Goal: Check status: Check status

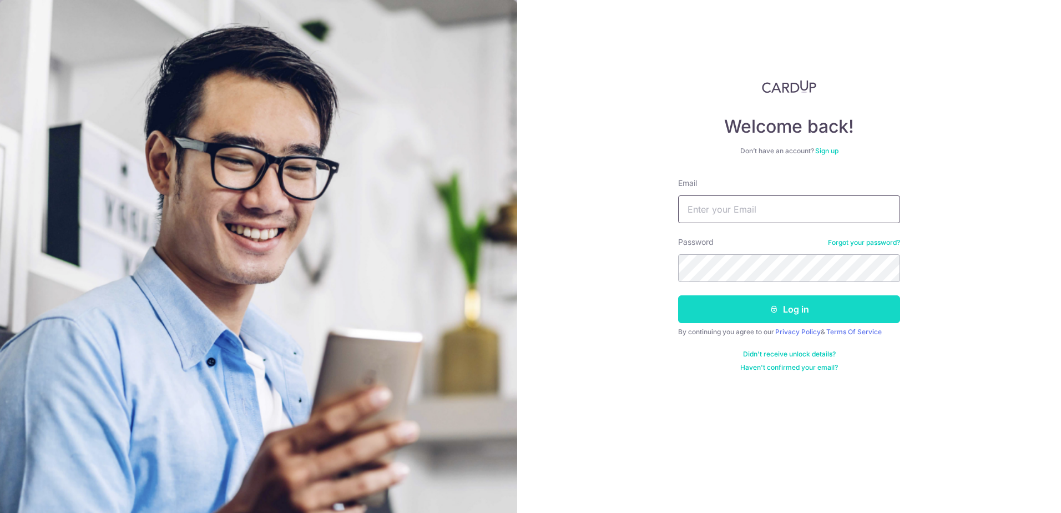
type input "[EMAIL_ADDRESS][DOMAIN_NAME]"
click at [795, 312] on button "Log in" at bounding box center [789, 309] width 222 height 28
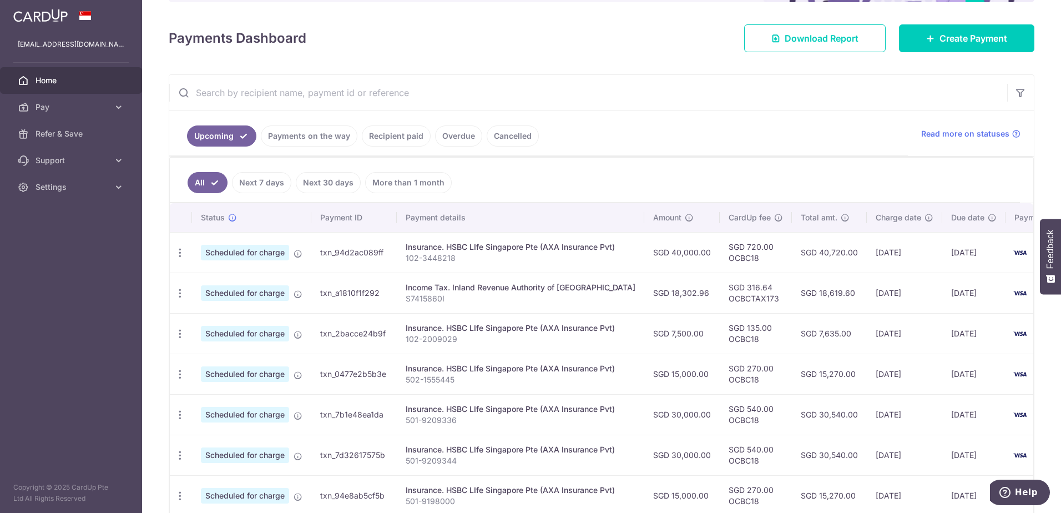
scroll to position [111, 0]
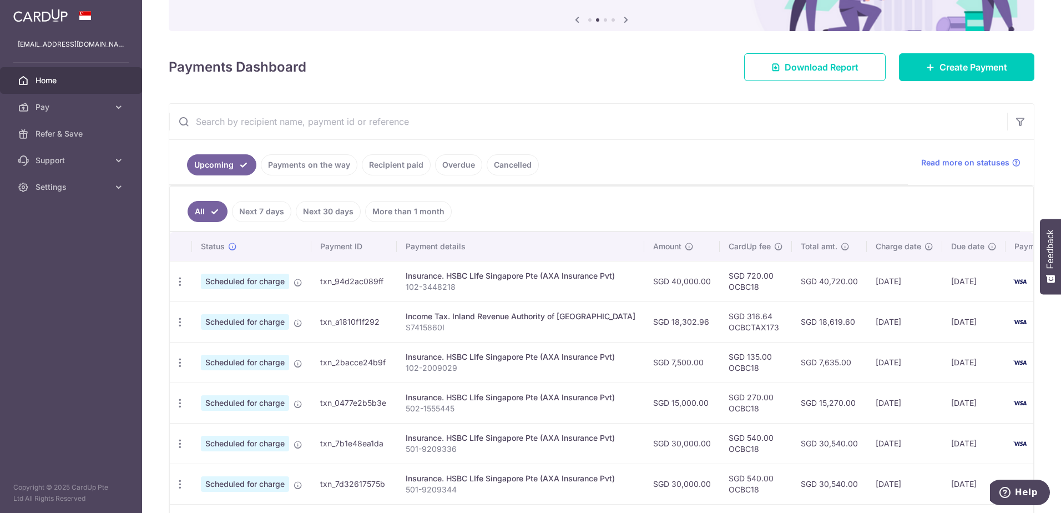
click at [320, 172] on link "Payments on the way" at bounding box center [309, 164] width 97 height 21
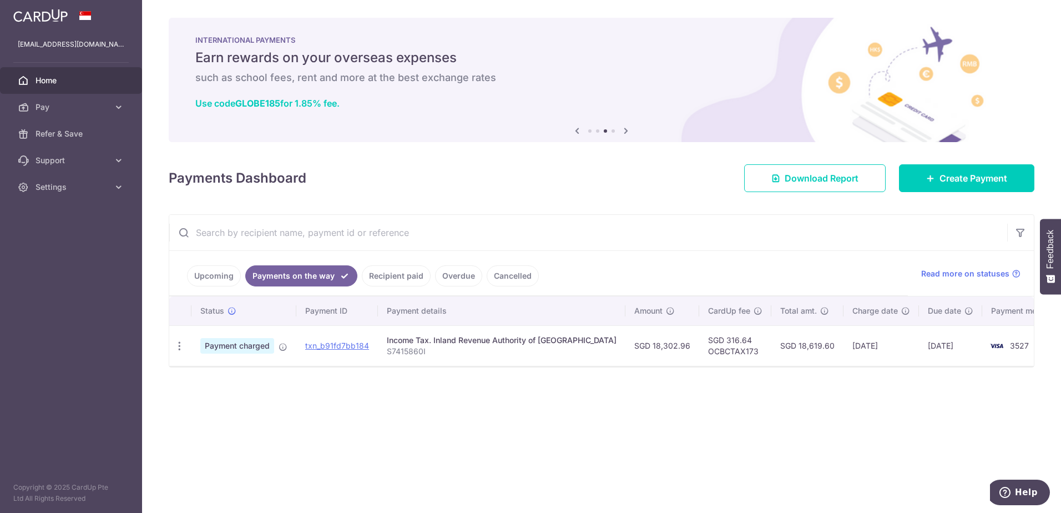
drag, startPoint x: 393, startPoint y: 274, endPoint x: 408, endPoint y: 274, distance: 15.5
click at [396, 274] on link "Recipient paid" at bounding box center [396, 275] width 69 height 21
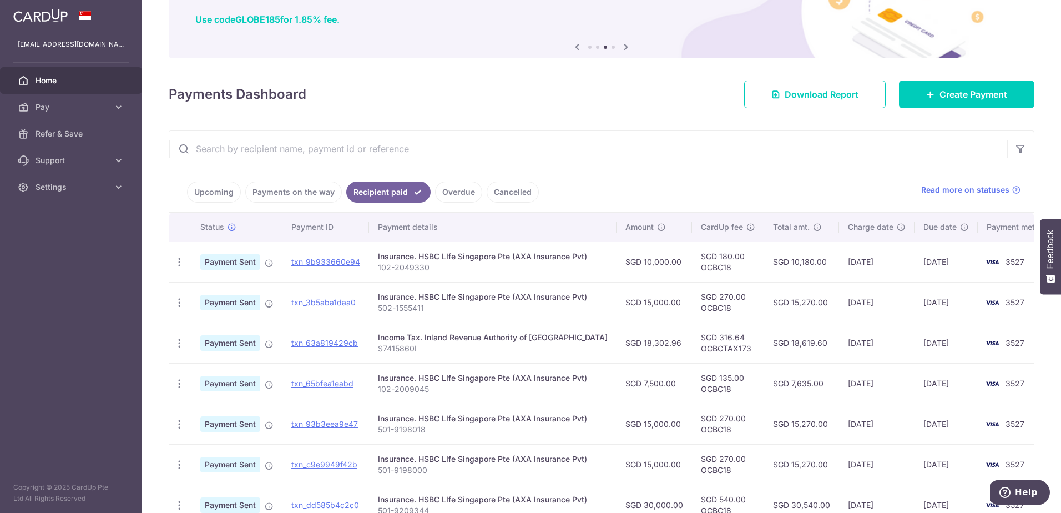
scroll to position [111, 0]
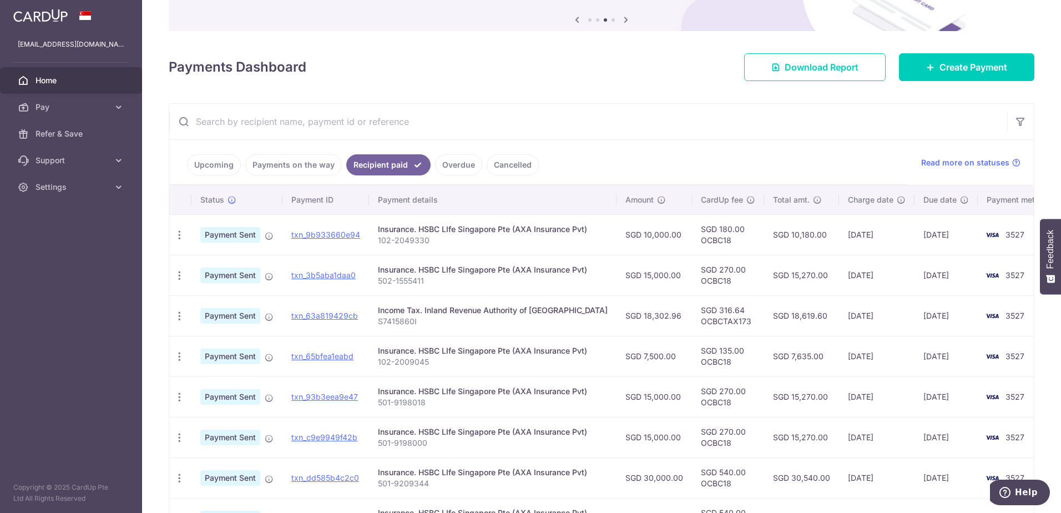
click at [474, 170] on link "Overdue" at bounding box center [458, 164] width 47 height 21
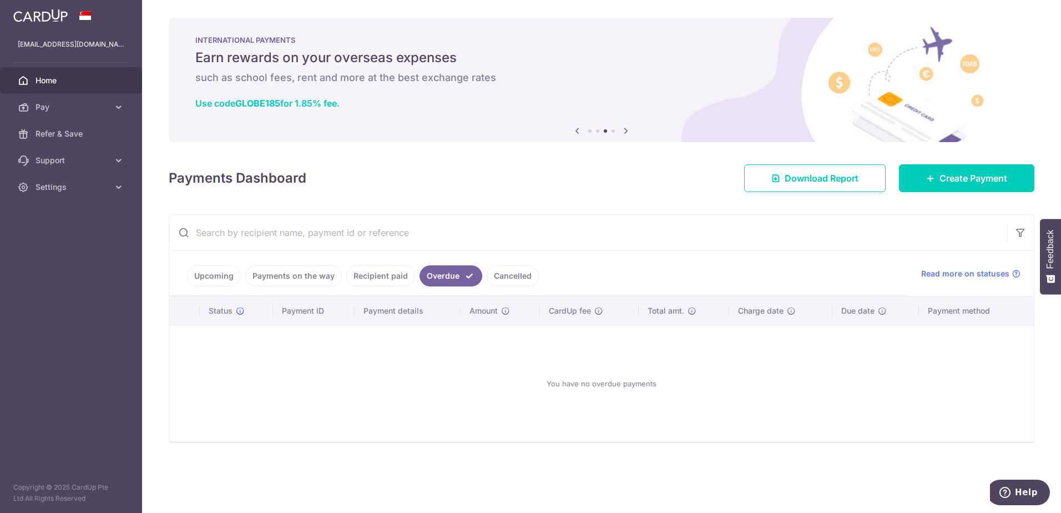
click at [515, 266] on link "Cancelled" at bounding box center [513, 275] width 52 height 21
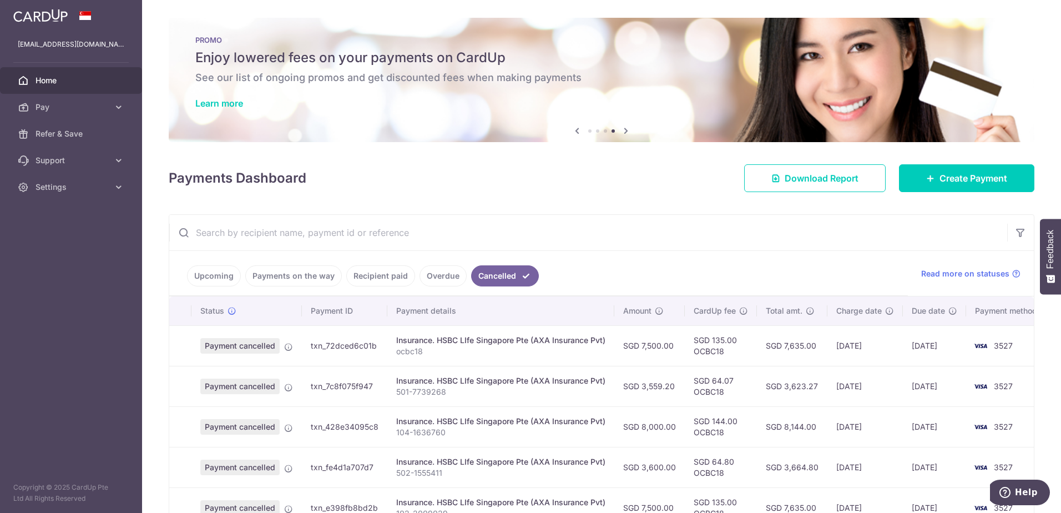
click at [377, 276] on link "Recipient paid" at bounding box center [380, 275] width 69 height 21
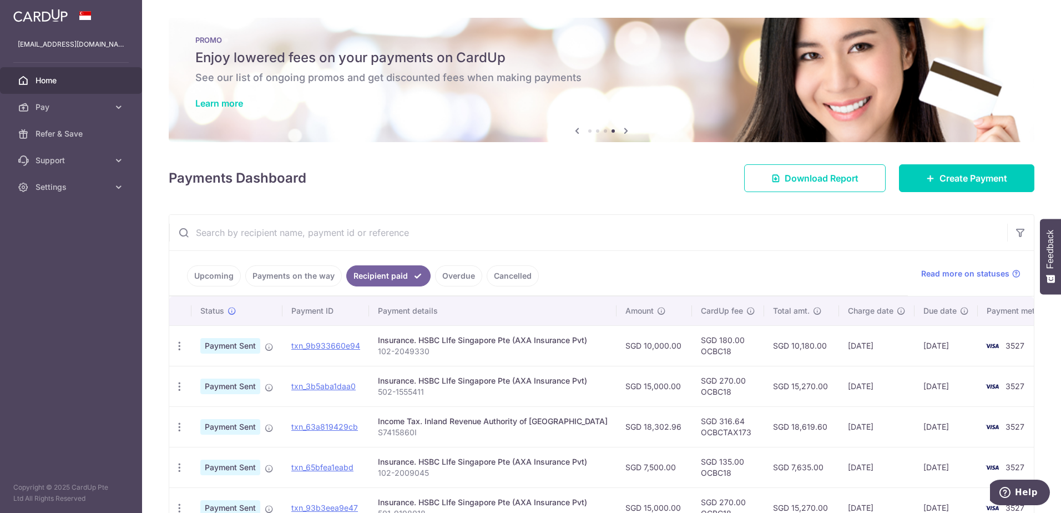
click at [314, 274] on link "Payments on the way" at bounding box center [293, 275] width 97 height 21
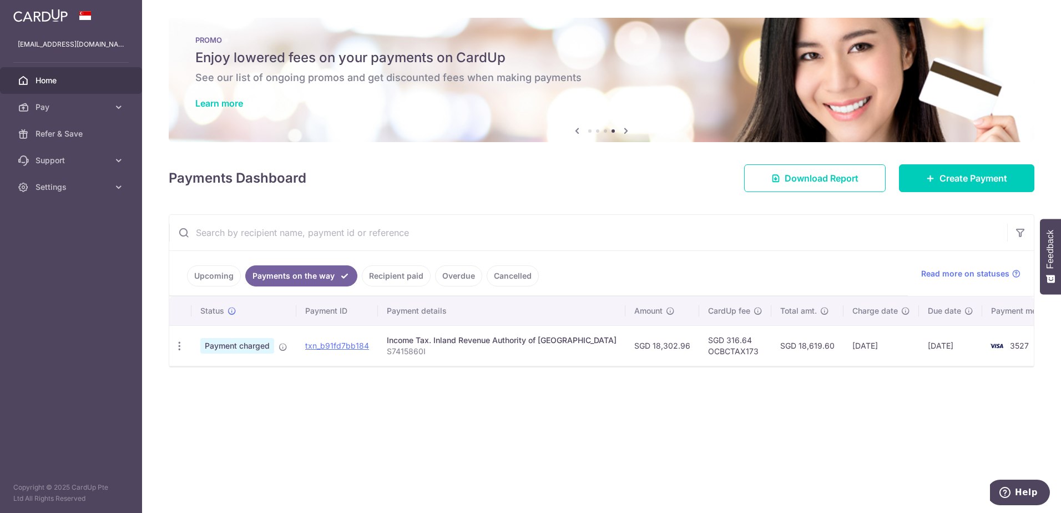
click at [387, 274] on link "Recipient paid" at bounding box center [396, 275] width 69 height 21
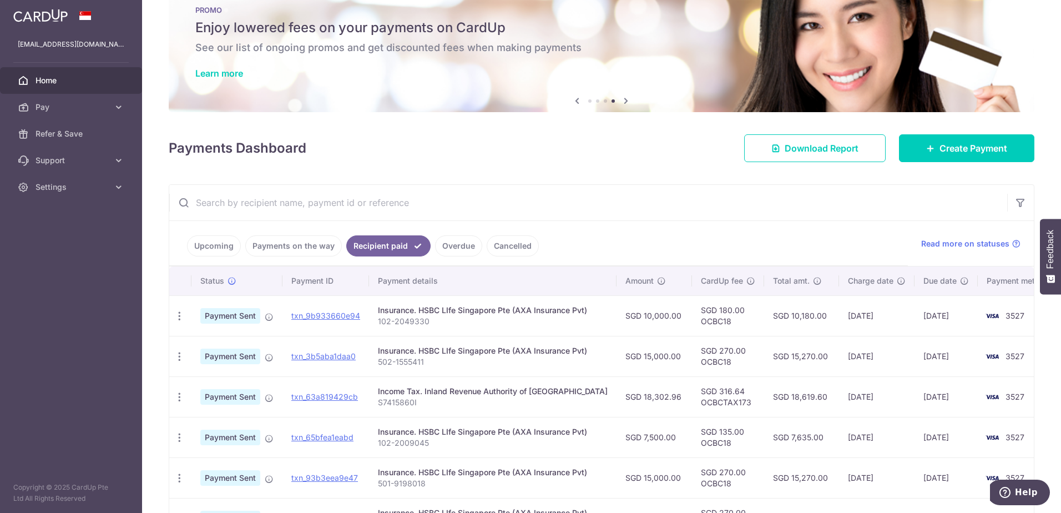
scroll to position [26, 0]
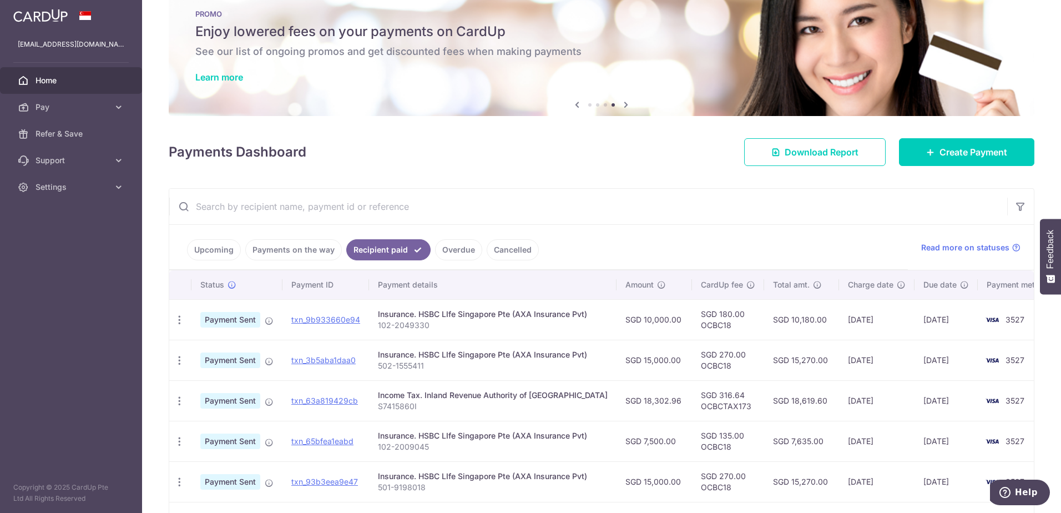
click at [296, 255] on link "Payments on the way" at bounding box center [293, 249] width 97 height 21
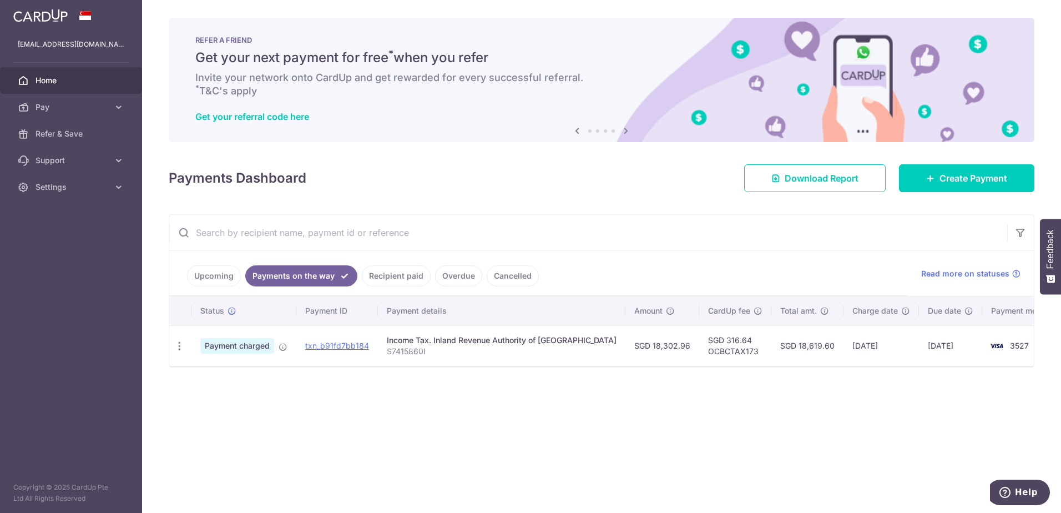
click at [212, 271] on link "Upcoming" at bounding box center [214, 275] width 54 height 21
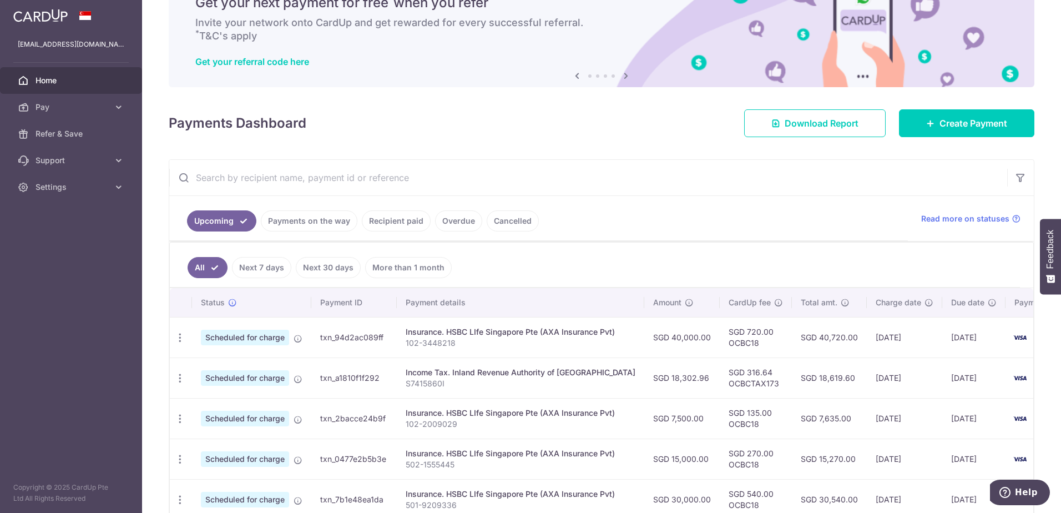
scroll to position [55, 0]
click at [336, 220] on link "Payments on the way" at bounding box center [309, 220] width 97 height 21
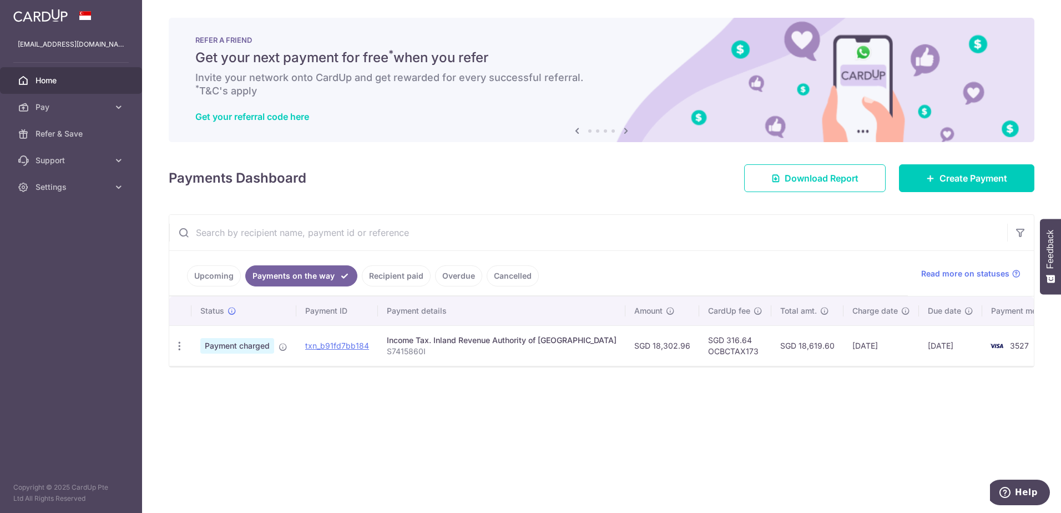
click at [371, 284] on link "Recipient paid" at bounding box center [396, 275] width 69 height 21
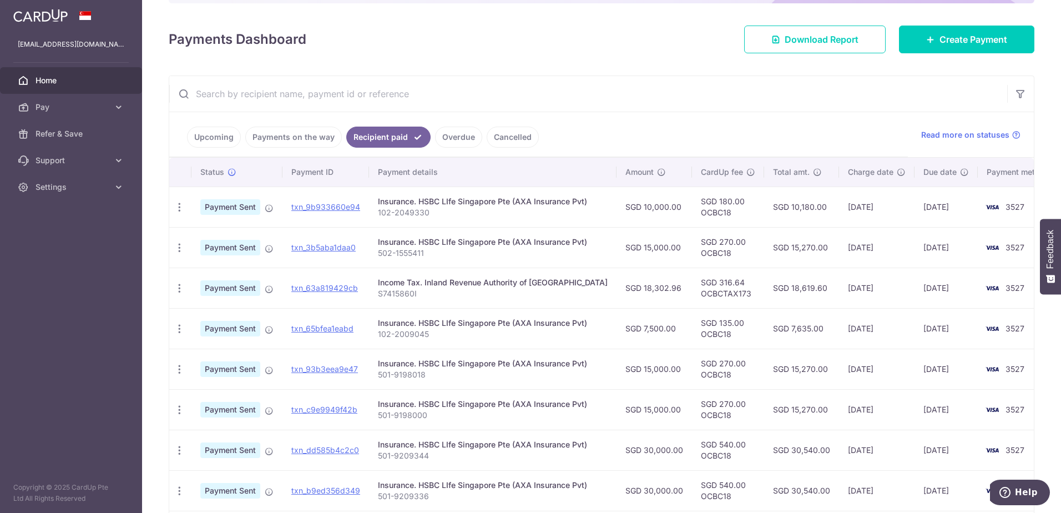
scroll to position [111, 0]
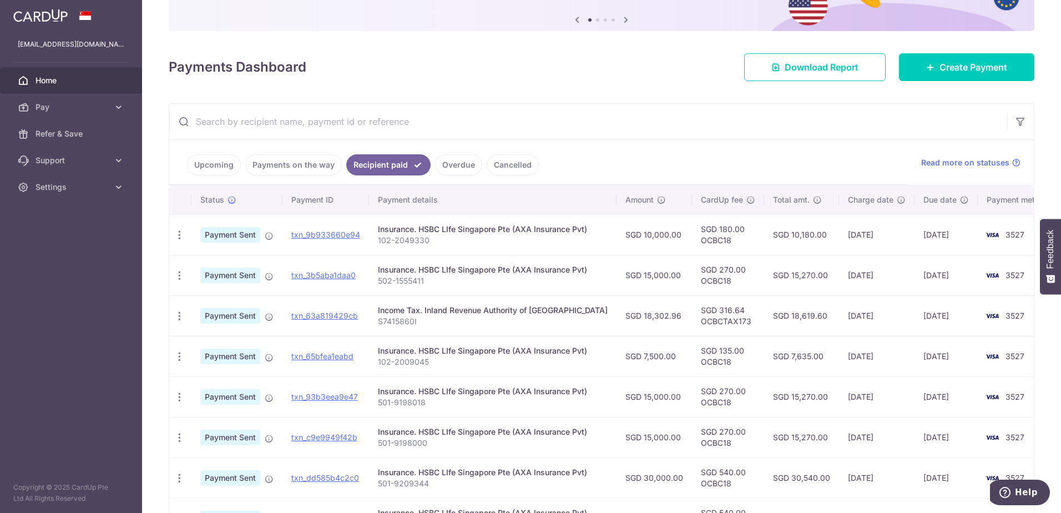
click at [267, 168] on link "Payments on the way" at bounding box center [293, 164] width 97 height 21
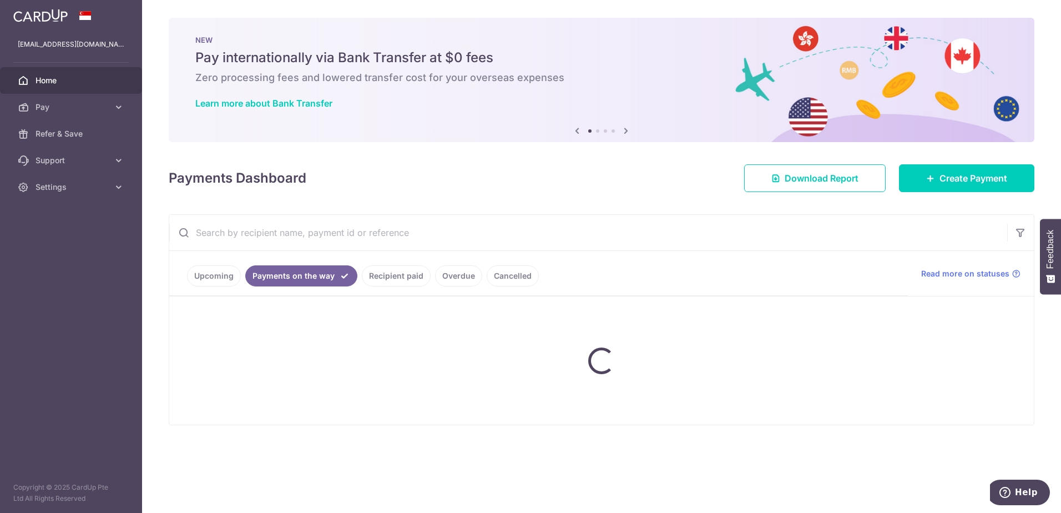
scroll to position [0, 0]
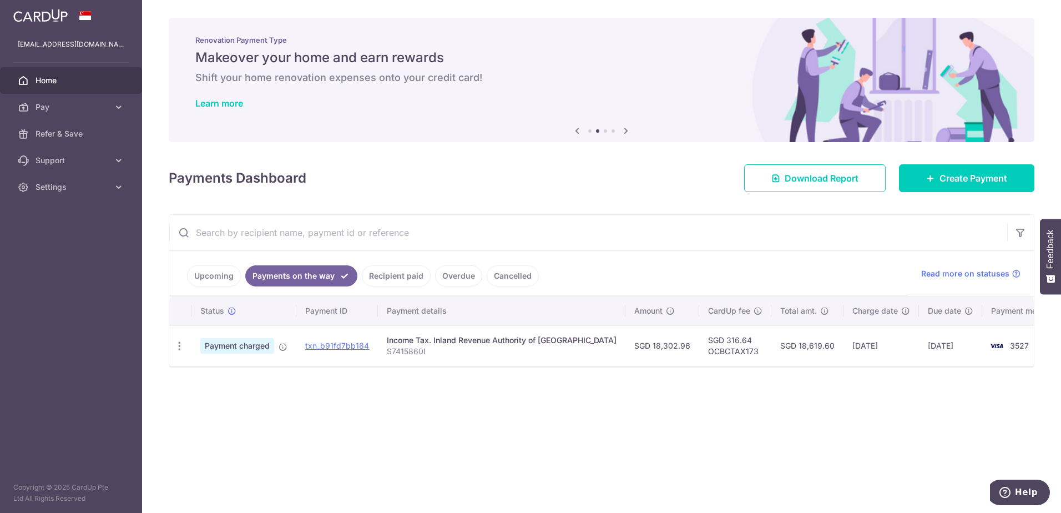
click at [226, 276] on link "Upcoming" at bounding box center [214, 275] width 54 height 21
